Goal: Task Accomplishment & Management: Use online tool/utility

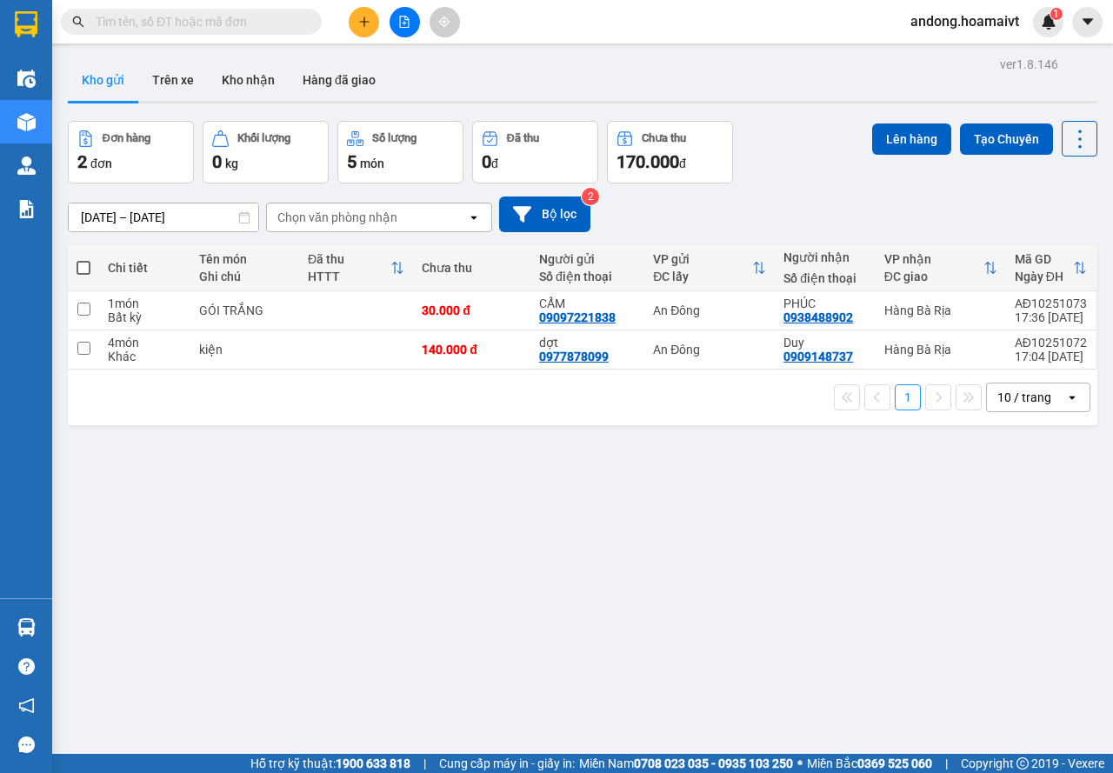
click at [1018, 389] on div "10 / trang" at bounding box center [1024, 397] width 54 height 17
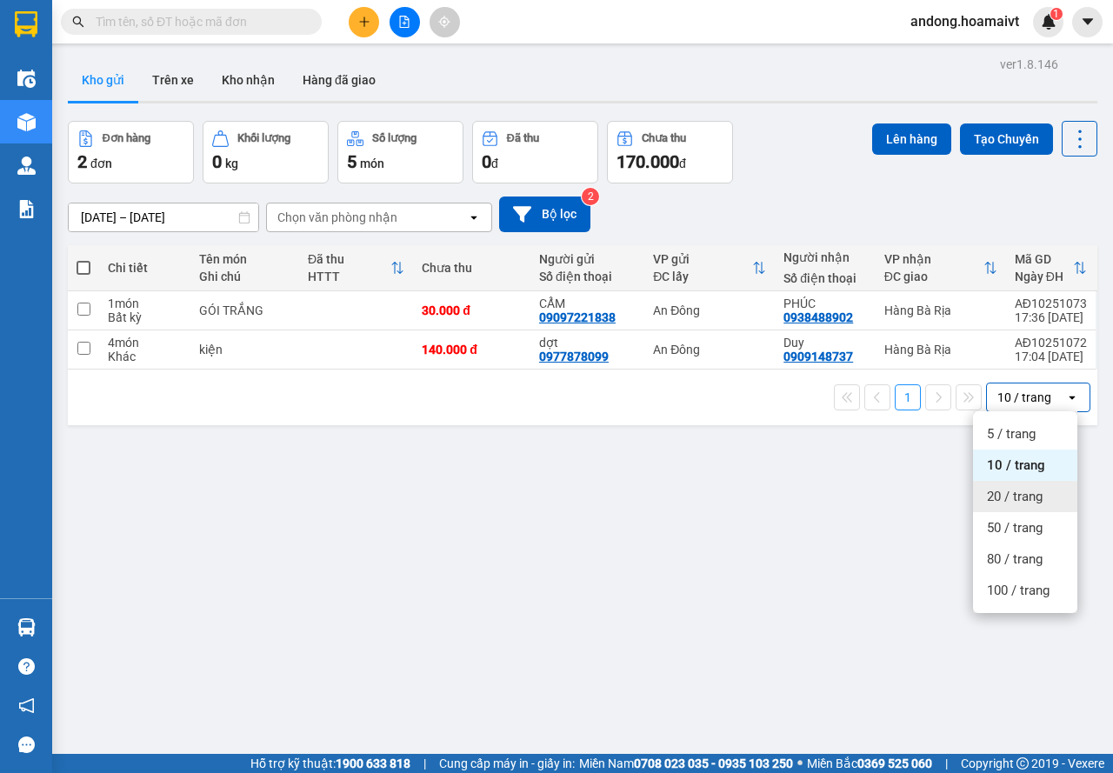
click at [1039, 505] on div "20 / trang" at bounding box center [1025, 496] width 104 height 31
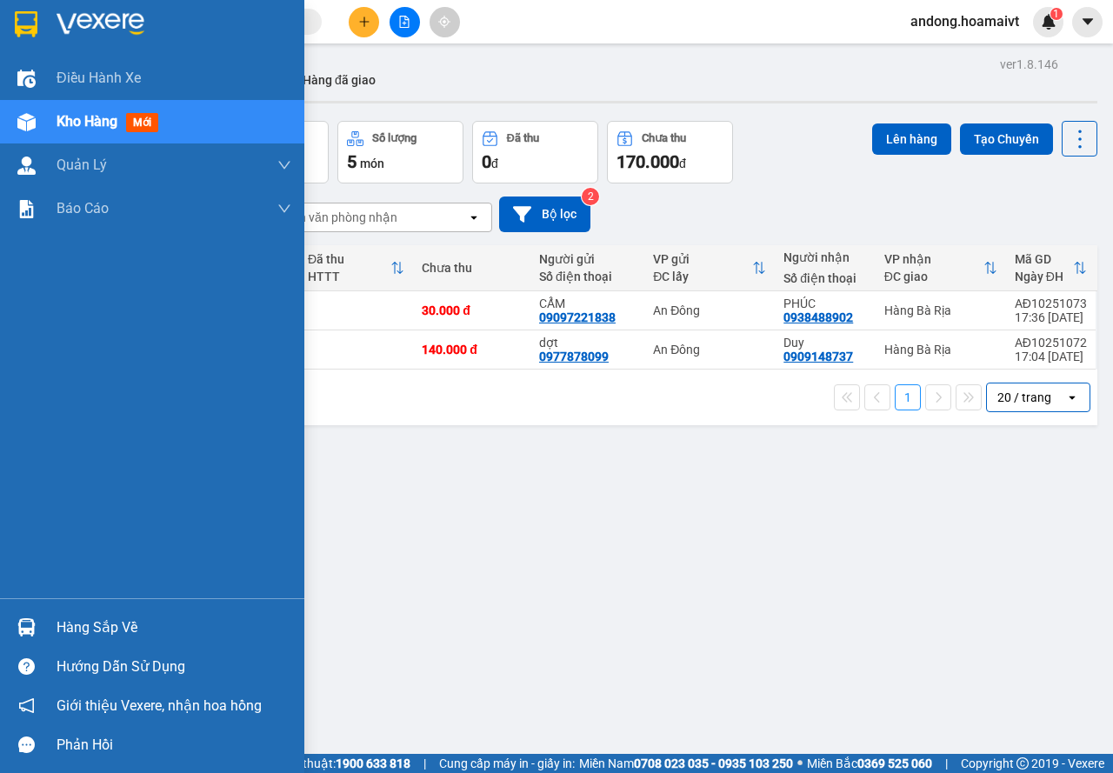
click at [45, 629] on div "Hàng sắp về" at bounding box center [152, 627] width 304 height 39
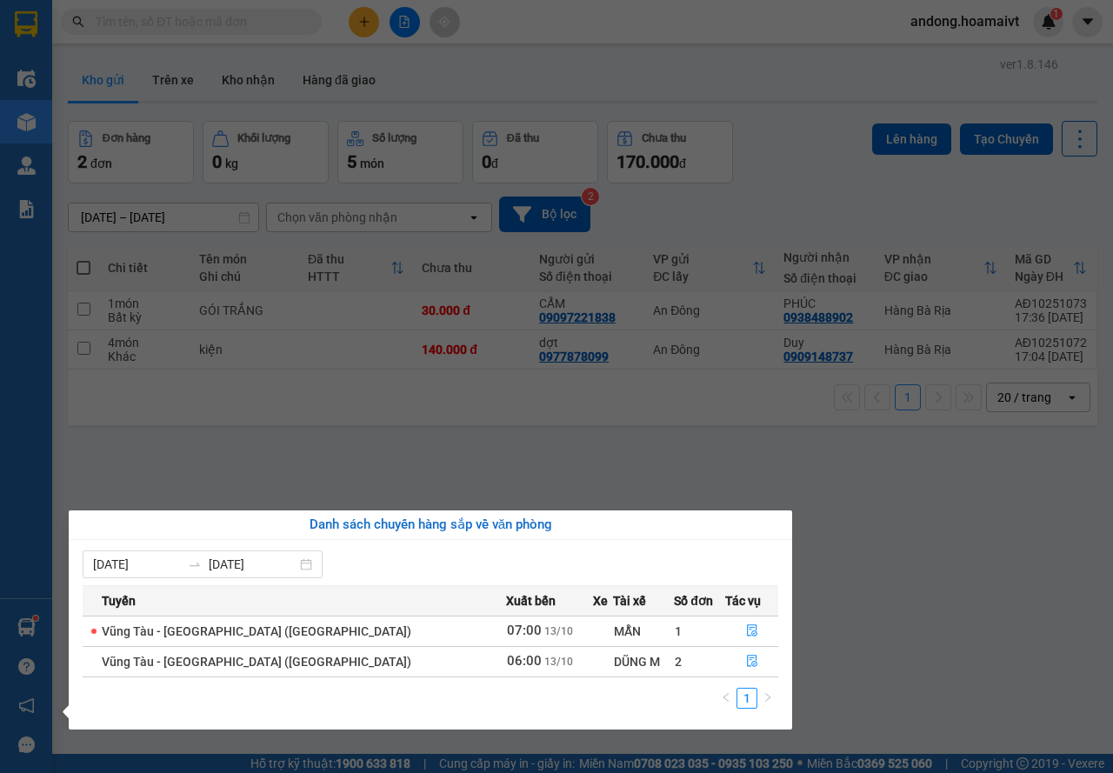
click at [551, 452] on section "Kết quả tìm kiếm ( 0 ) Bộ lọc No Data andong.hoamaivt 1 Điều hành xe Kho hàng m…" at bounding box center [556, 386] width 1113 height 773
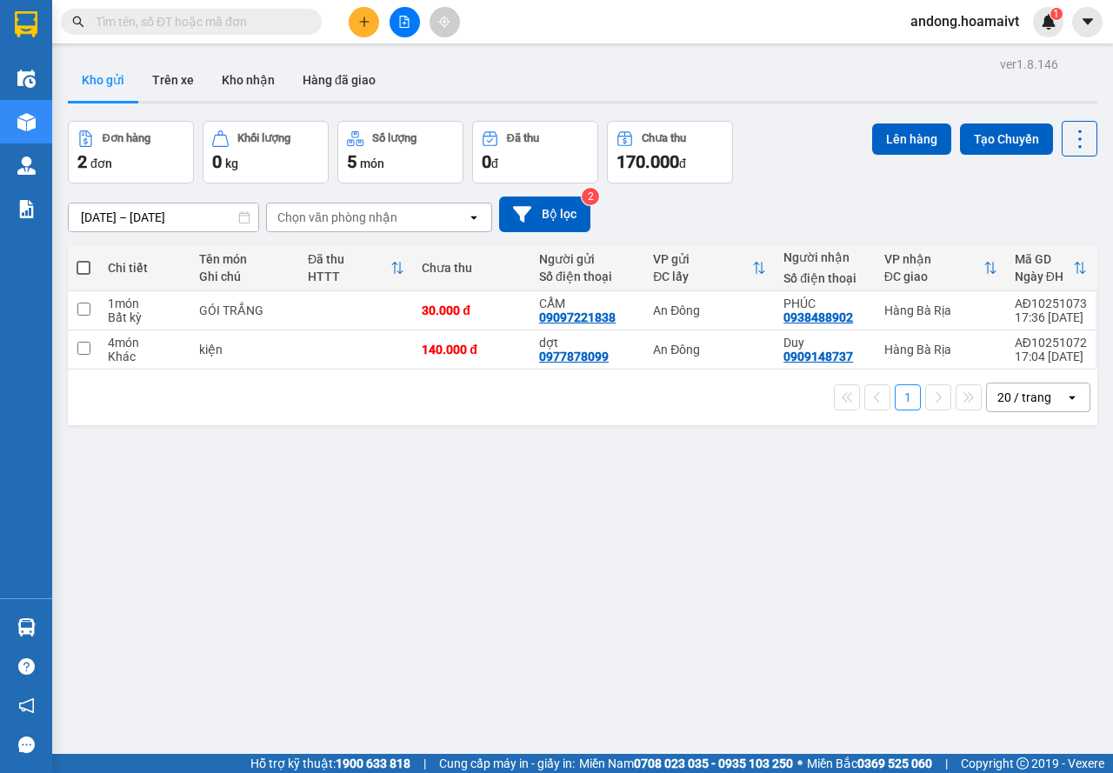
click at [85, 268] on span at bounding box center [83, 268] width 14 height 14
click at [83, 259] on input "checkbox" at bounding box center [83, 259] width 0 height 0
checkbox input "true"
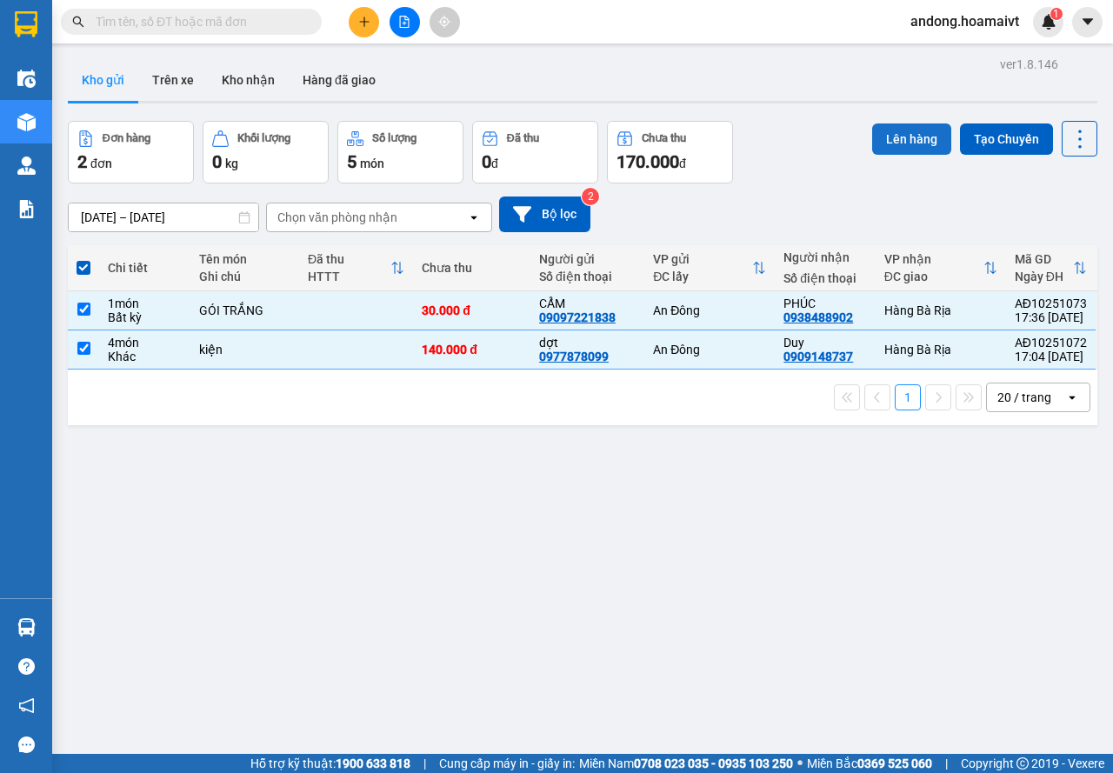
click at [878, 135] on button "Lên hàng" at bounding box center [911, 138] width 79 height 31
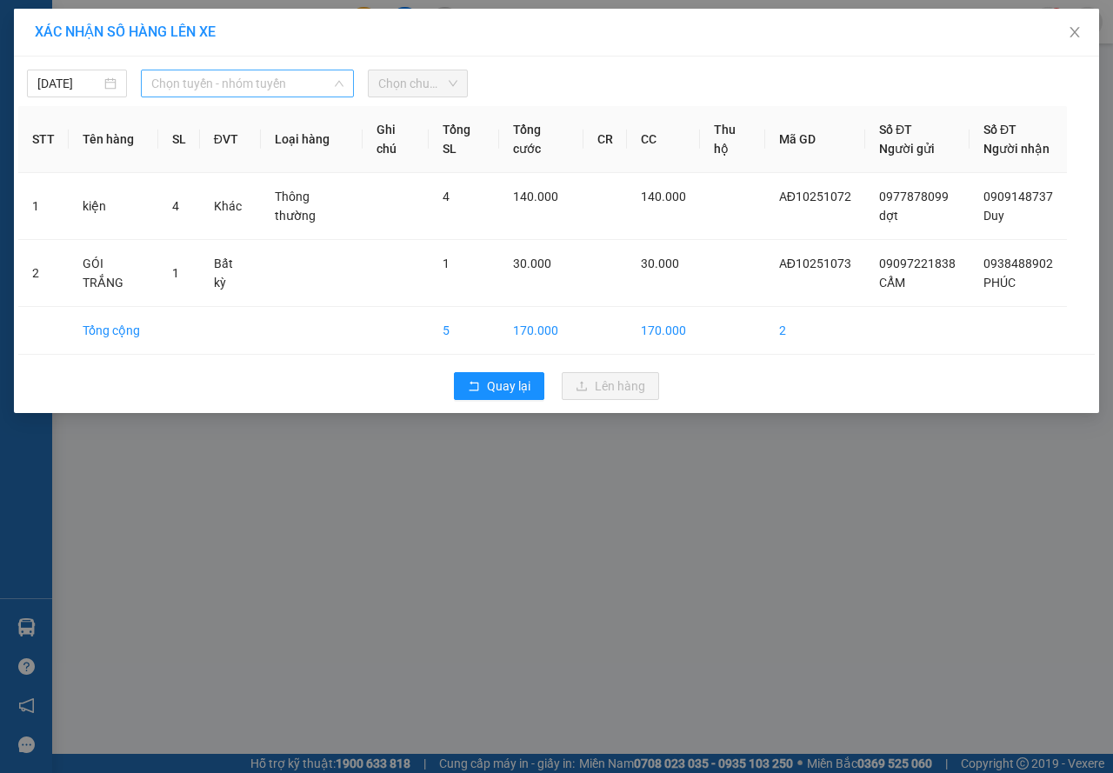
click at [223, 82] on span "Chọn tuyến - nhóm tuyến" at bounding box center [247, 83] width 192 height 26
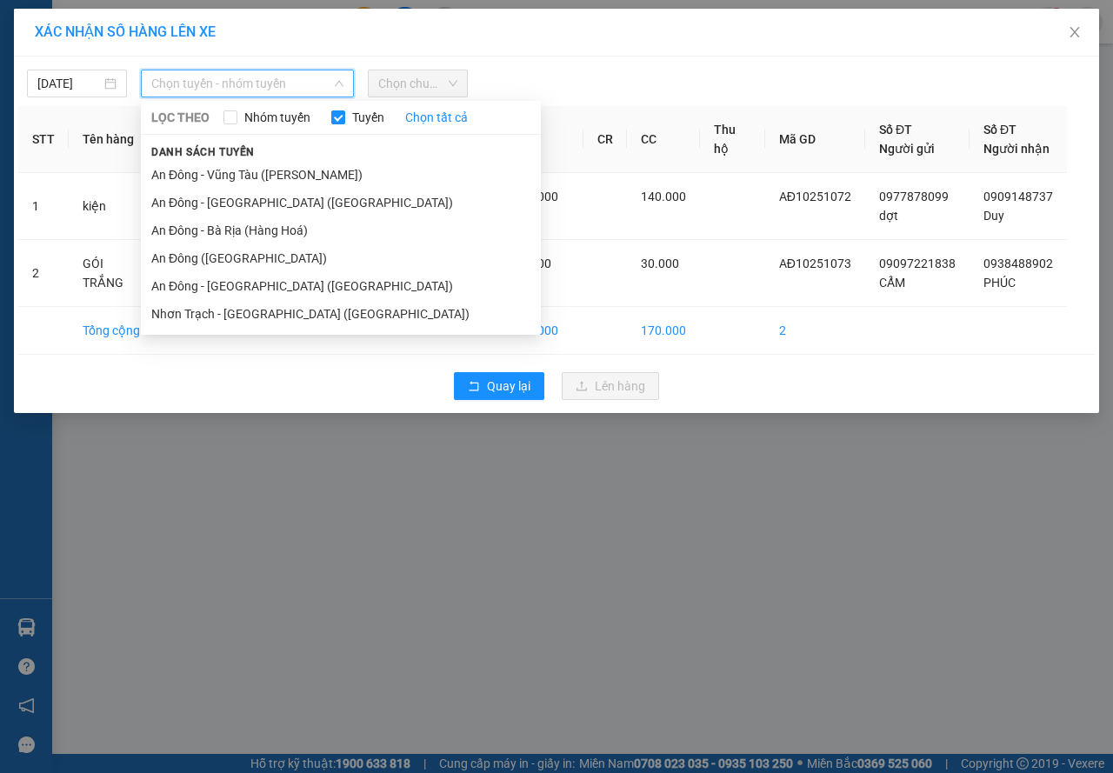
drag, startPoint x: 217, startPoint y: 226, endPoint x: 389, endPoint y: 136, distance: 194.4
click at [220, 225] on li "An Đông - Bà Rịa (Hàng Hoá)" at bounding box center [341, 230] width 400 height 28
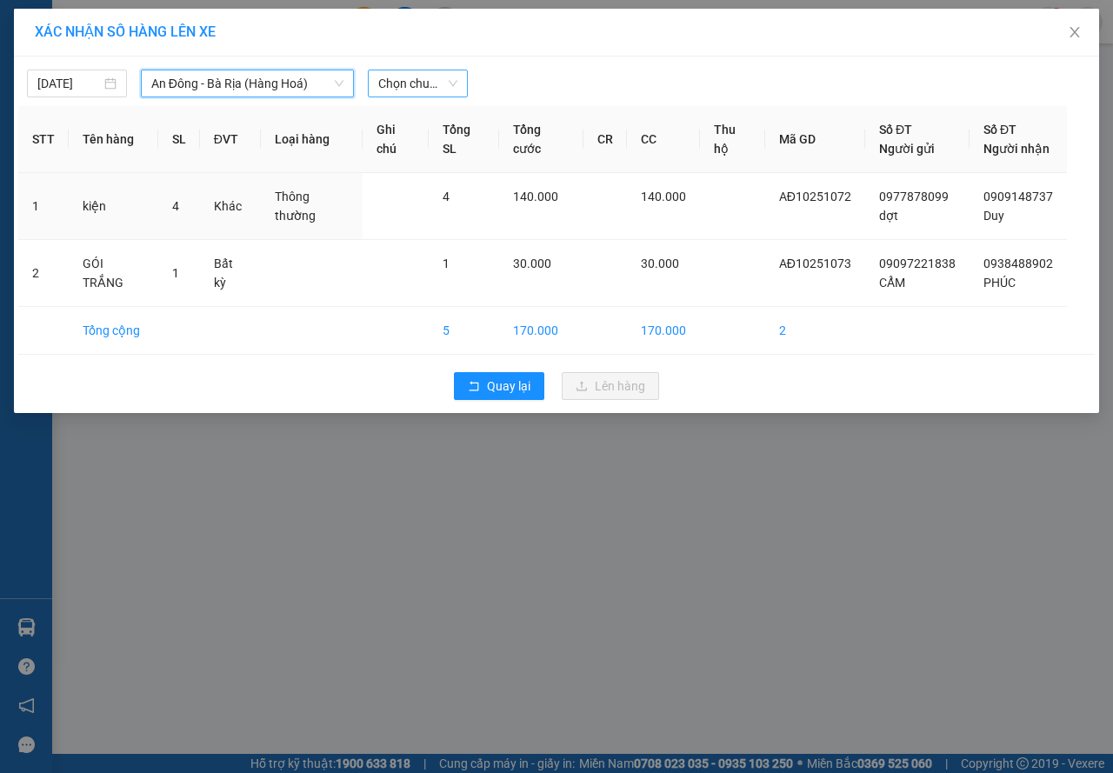
click at [415, 76] on span "Chọn chuyến" at bounding box center [417, 83] width 79 height 26
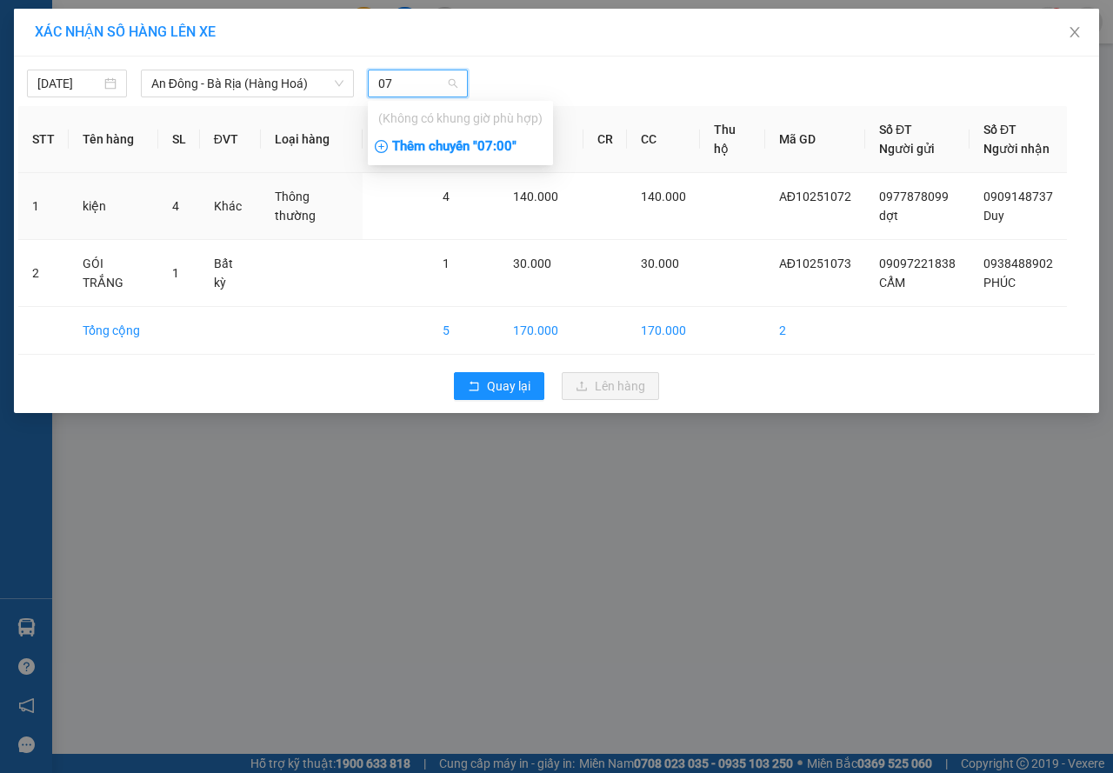
type input "07"
click at [455, 149] on div "Thêm chuyến " 07:00 "" at bounding box center [460, 147] width 185 height 30
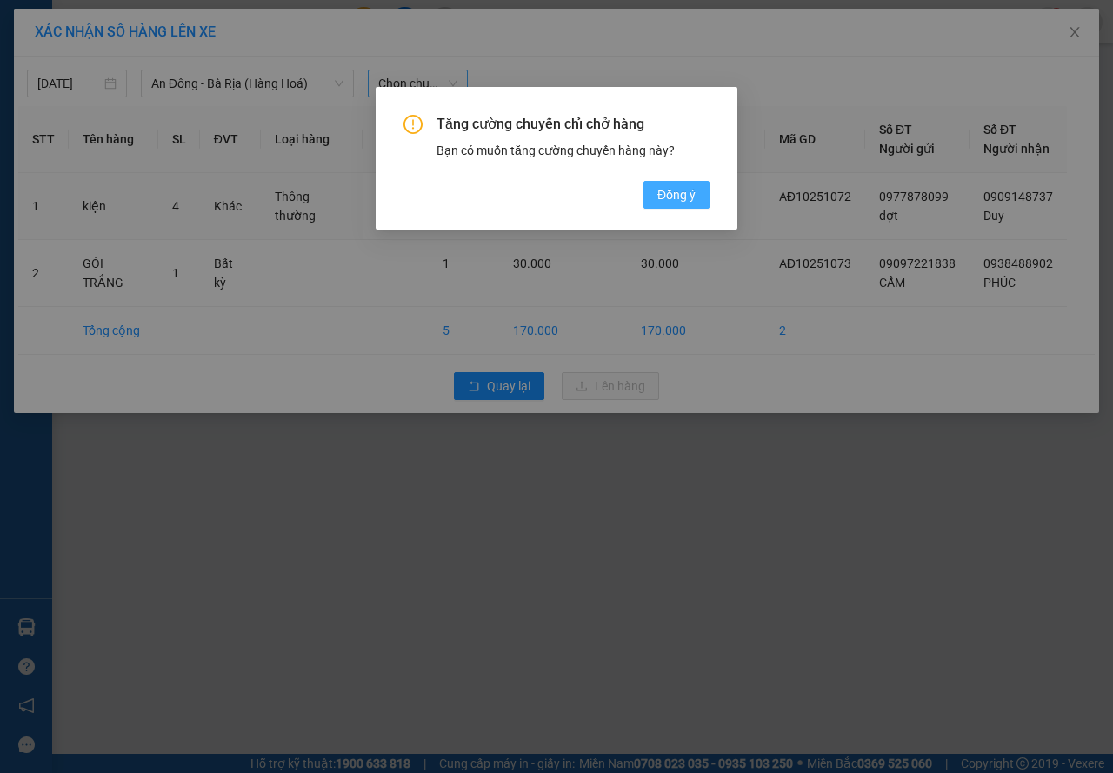
click at [665, 195] on span "Đồng ý" at bounding box center [676, 194] width 38 height 19
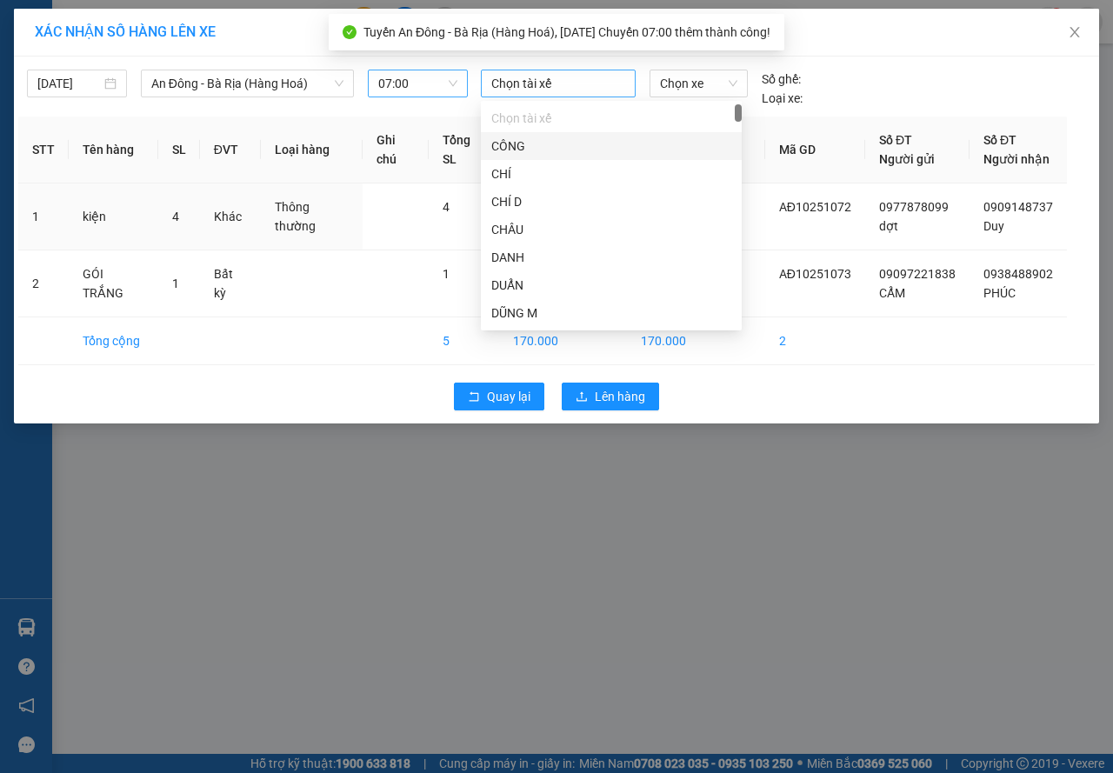
click at [533, 78] on div at bounding box center [558, 83] width 146 height 21
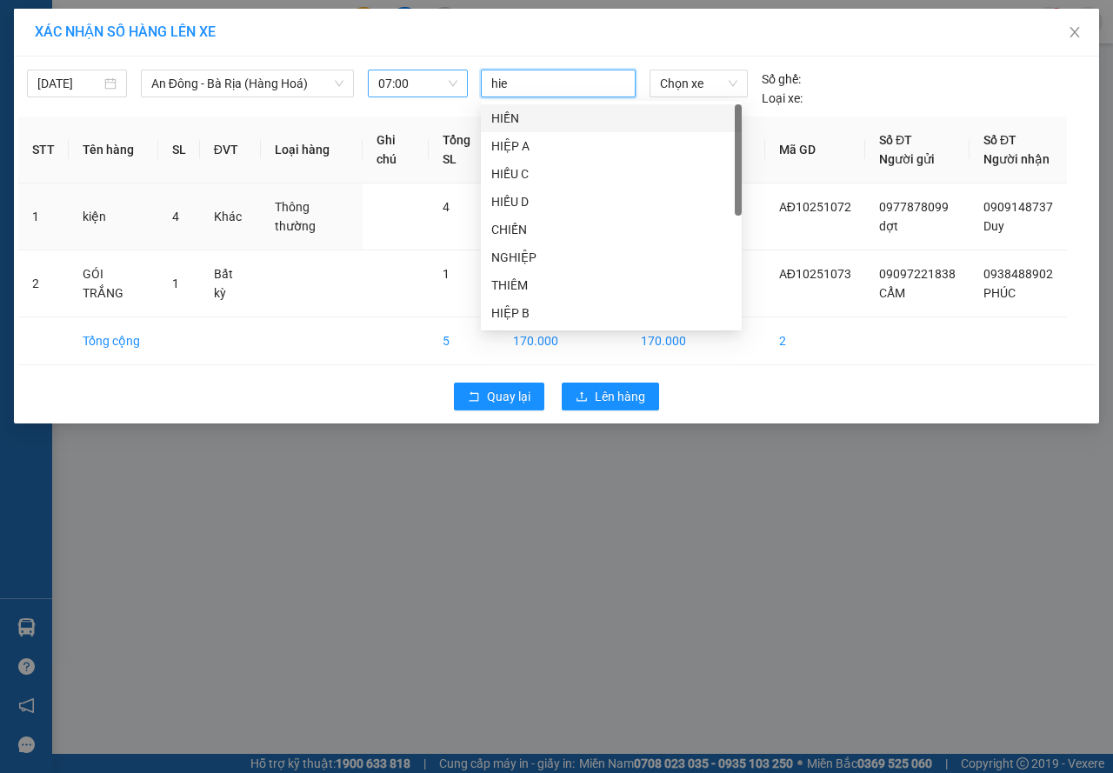
type input "hieu"
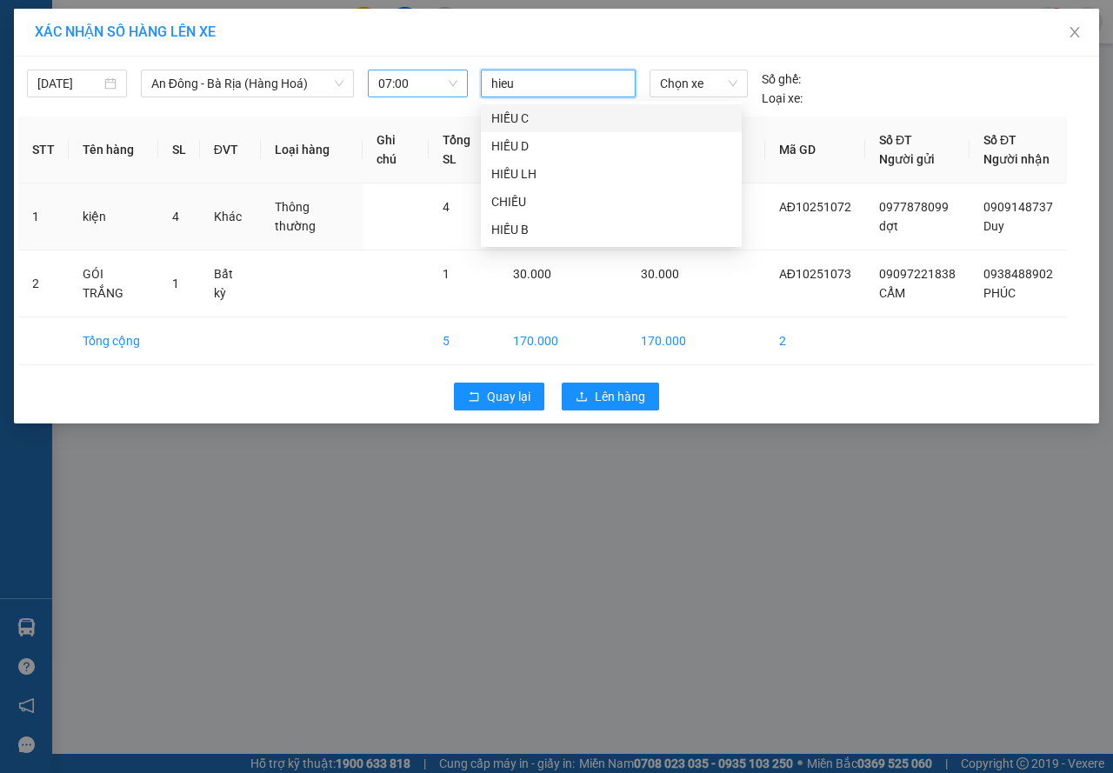
click at [528, 116] on div "HIẾU C" at bounding box center [611, 118] width 240 height 19
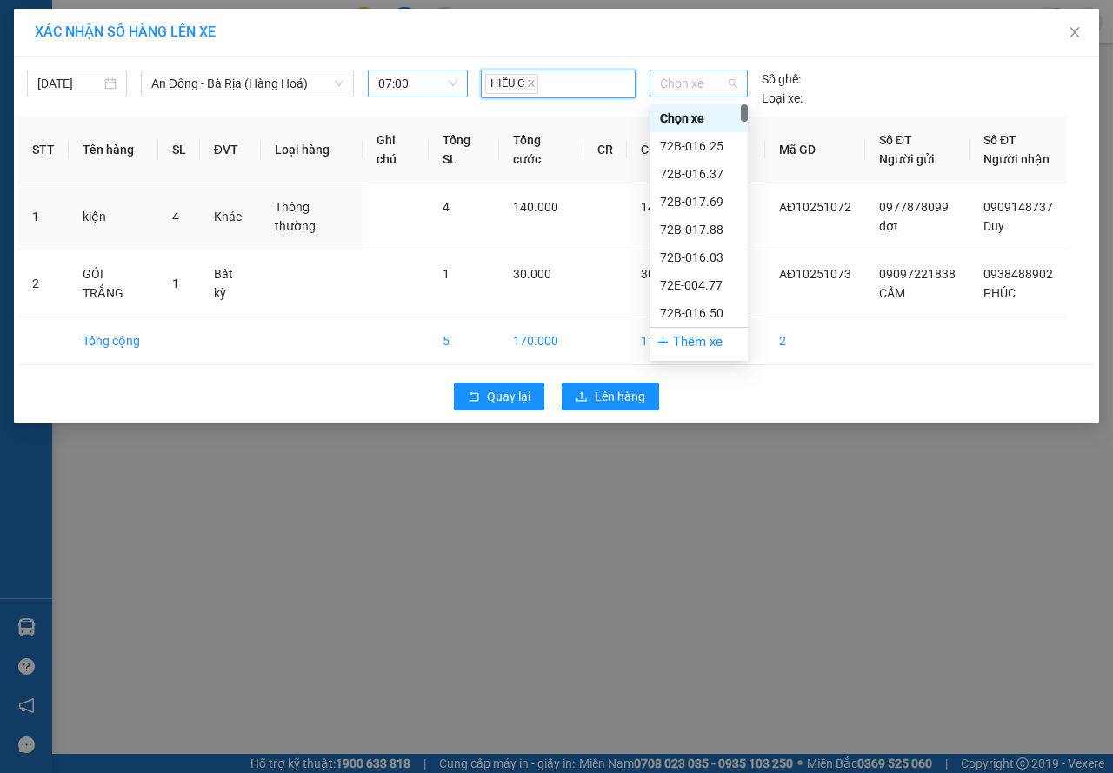
click at [692, 89] on span "Chọn xe" at bounding box center [698, 83] width 77 height 26
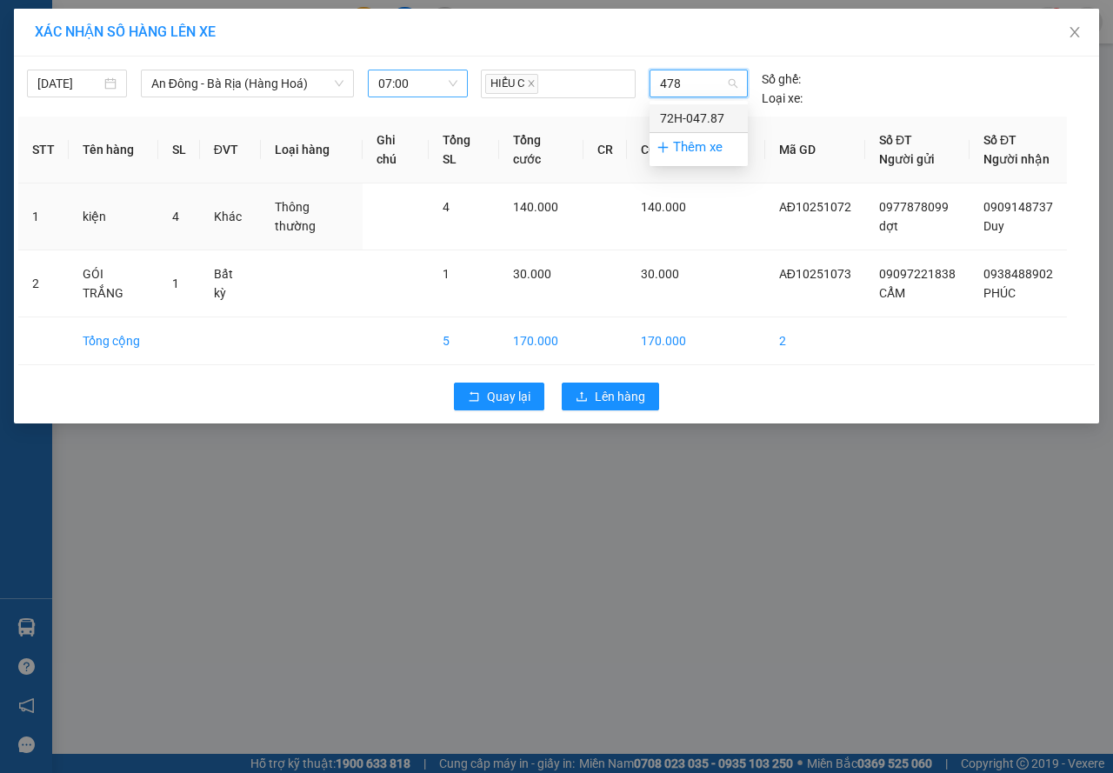
type input "4787"
click at [693, 110] on div "72H-047.87" at bounding box center [698, 118] width 77 height 19
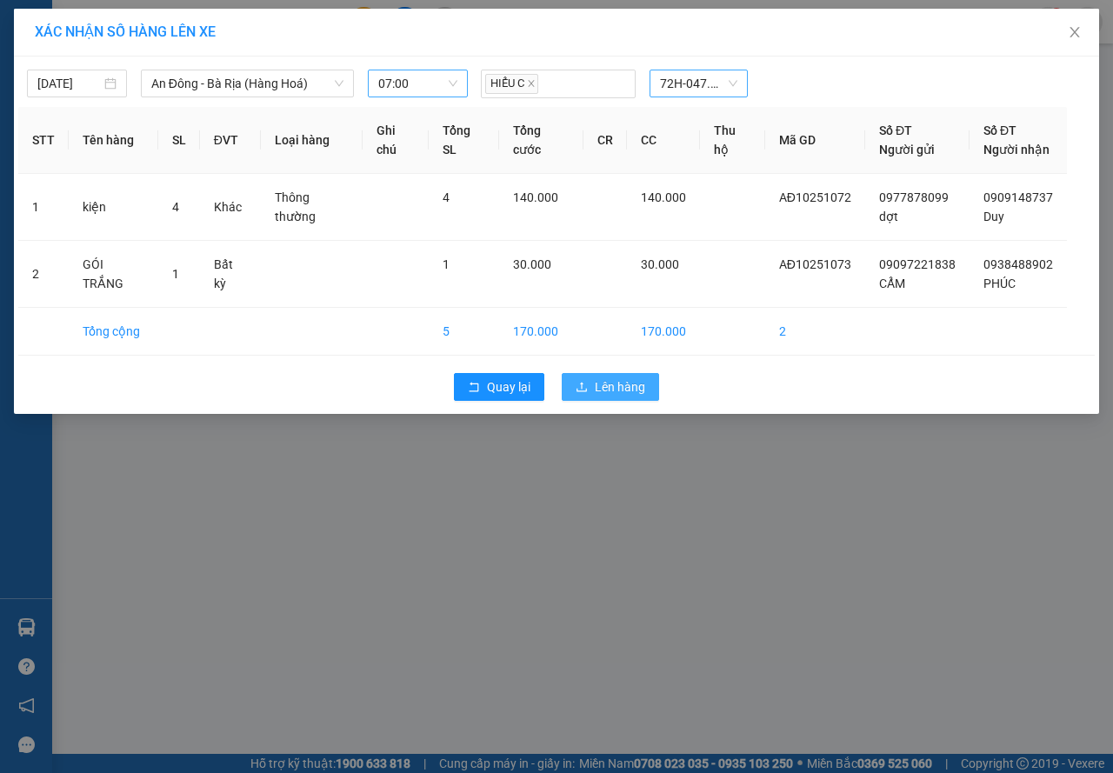
click at [629, 378] on span "Lên hàng" at bounding box center [620, 386] width 50 height 19
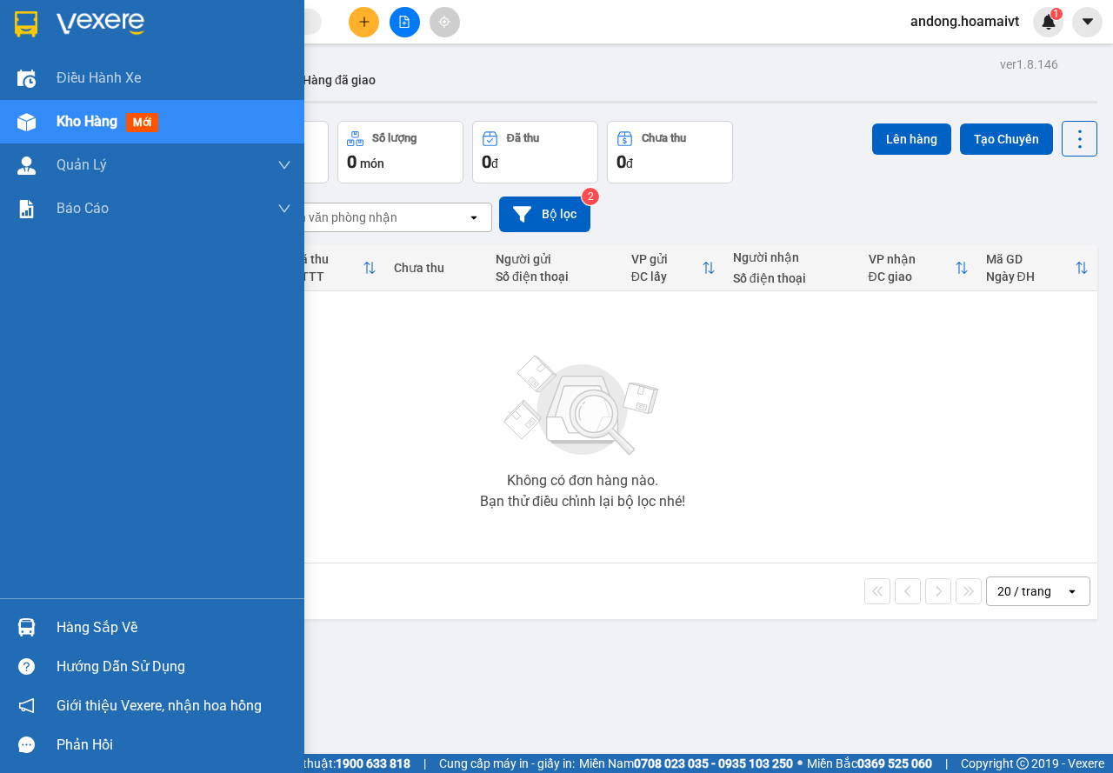
click at [26, 632] on img at bounding box center [26, 627] width 18 height 18
